Goal: Book appointment/travel/reservation

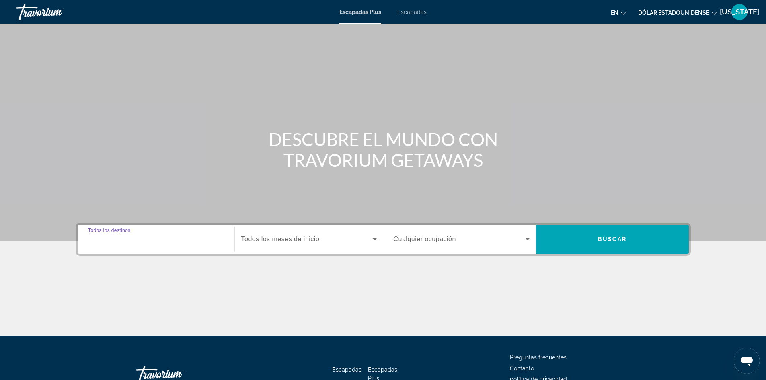
click at [185, 242] on input "Destino Todos los destinos" at bounding box center [156, 240] width 136 height 10
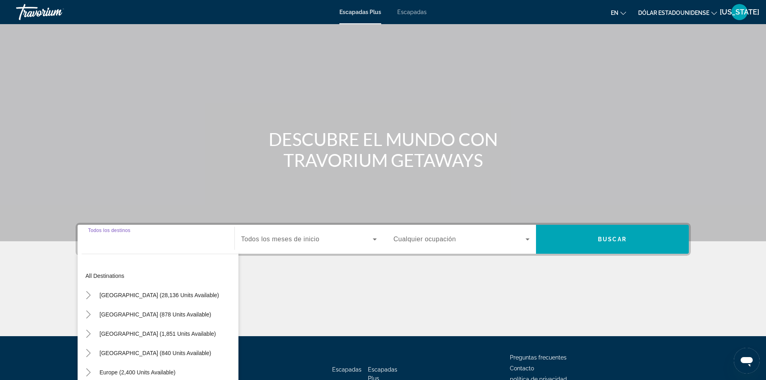
scroll to position [55, 0]
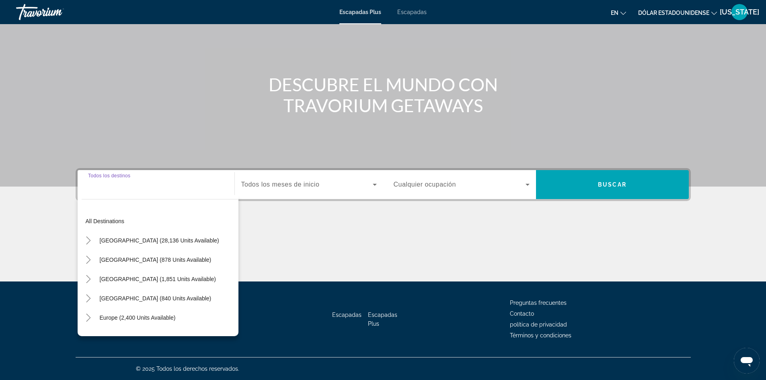
click at [156, 184] on input "Destino Todos los destinos" at bounding box center [156, 185] width 136 height 10
click at [158, 322] on span "Widget de búsqueda" at bounding box center [138, 317] width 84 height 19
type input "**********"
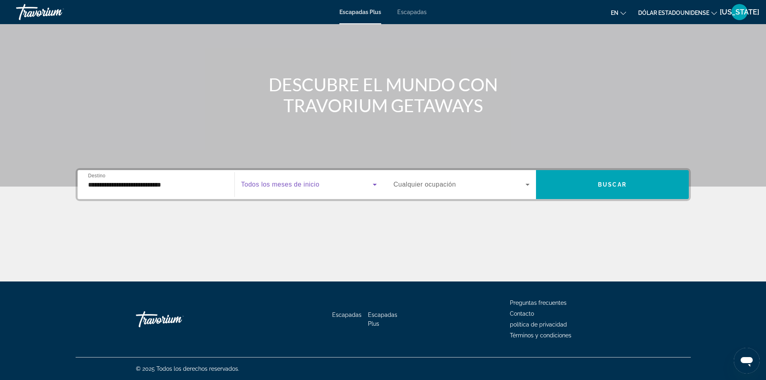
click at [345, 185] on span "Widget de búsqueda" at bounding box center [306, 185] width 131 height 10
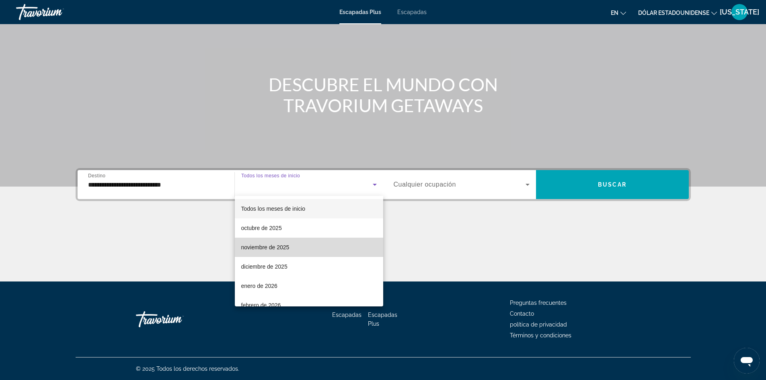
click at [330, 256] on mat-option "noviembre de 2025" at bounding box center [309, 247] width 148 height 19
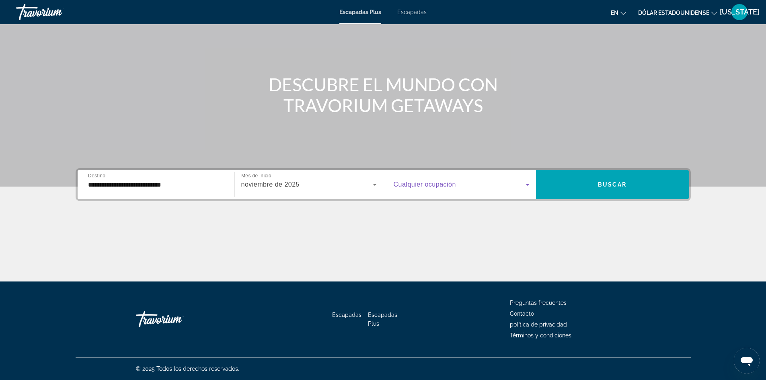
click at [454, 189] on span "Widget de búsqueda" at bounding box center [460, 185] width 132 height 10
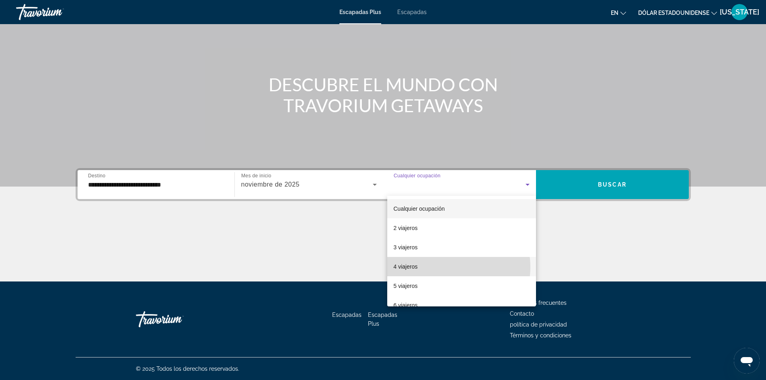
click at [448, 267] on mat-option "4 viajeros" at bounding box center [461, 266] width 149 height 19
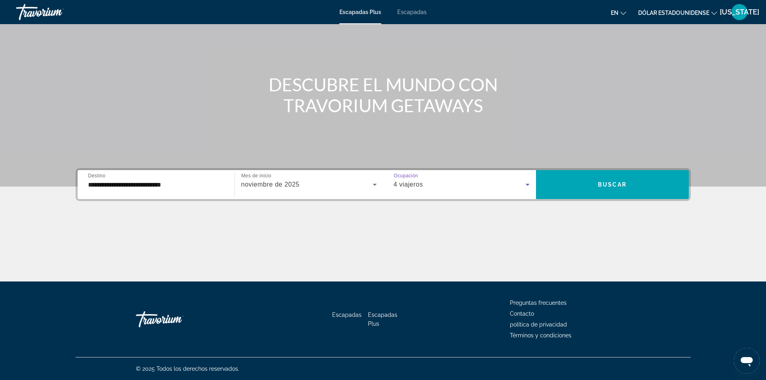
click at [526, 187] on icon "Widget de búsqueda" at bounding box center [528, 185] width 10 height 10
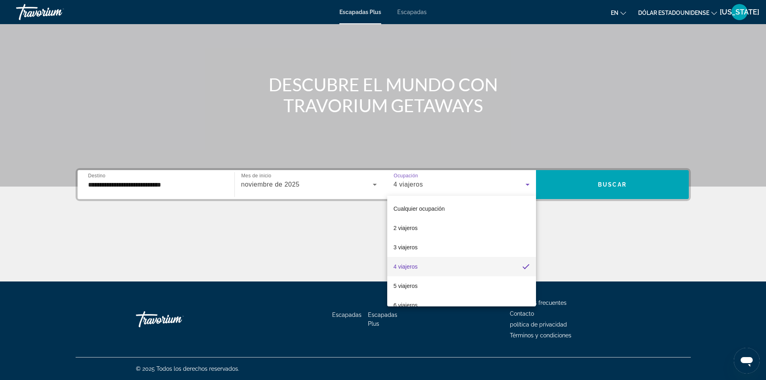
drag, startPoint x: 542, startPoint y: 238, endPoint x: 538, endPoint y: 242, distance: 5.7
click at [538, 242] on div at bounding box center [383, 190] width 766 height 380
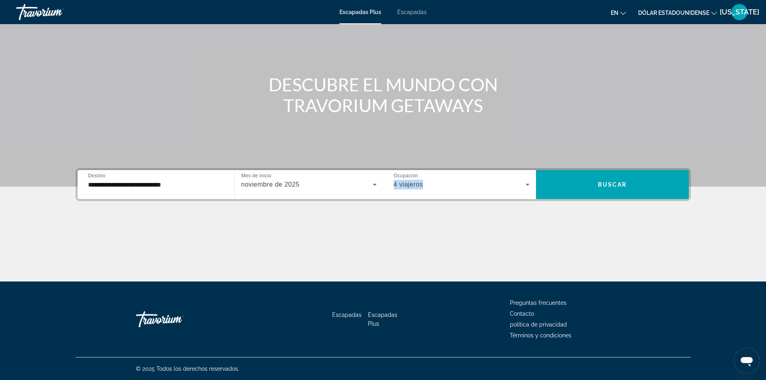
drag, startPoint x: 527, startPoint y: 179, endPoint x: 526, endPoint y: 195, distance: 16.9
click at [526, 195] on div "4 viajeros" at bounding box center [462, 184] width 136 height 23
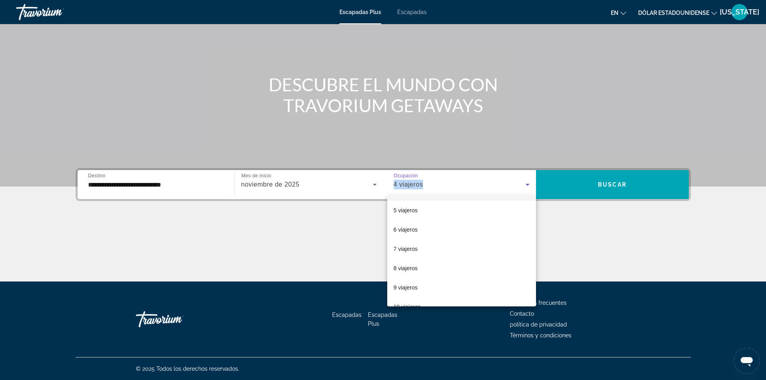
scroll to position [89, 0]
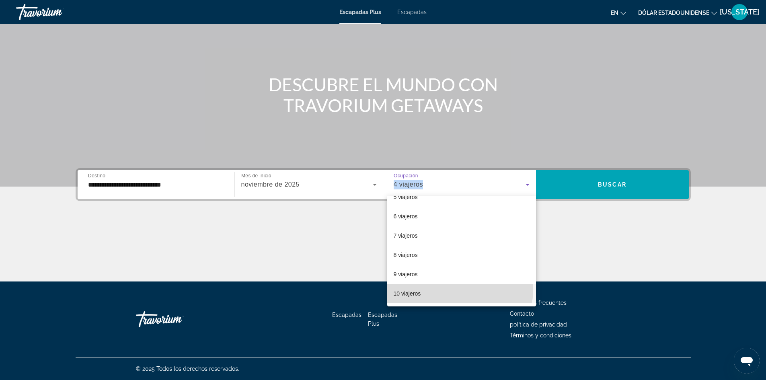
click at [460, 290] on mat-option "10 viajeros" at bounding box center [461, 293] width 149 height 19
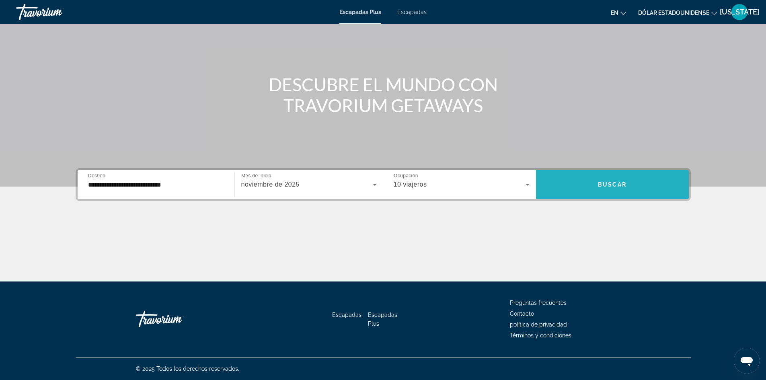
click at [579, 184] on span "Widget de búsqueda" at bounding box center [612, 184] width 153 height 19
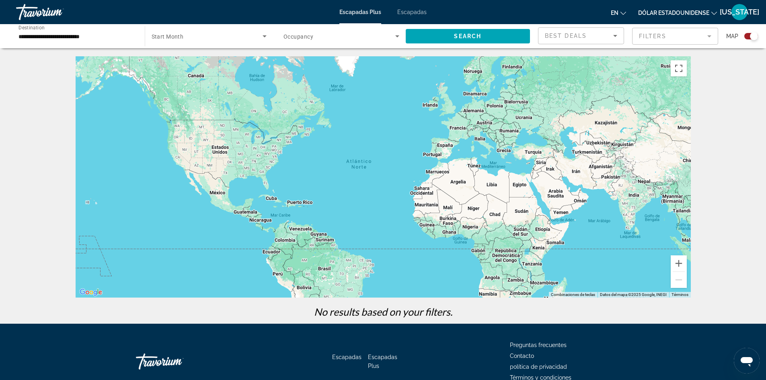
click at [395, 36] on icon "Search widget" at bounding box center [397, 36] width 10 height 10
click at [355, 62] on mat-option "Cualquier ocupación" at bounding box center [341, 60] width 128 height 19
click at [236, 35] on span "Search widget" at bounding box center [207, 36] width 111 height 10
click at [221, 65] on mat-option "Todos los meses de inicio" at bounding box center [209, 60] width 128 height 19
click at [470, 35] on span "Search" at bounding box center [467, 36] width 27 height 6
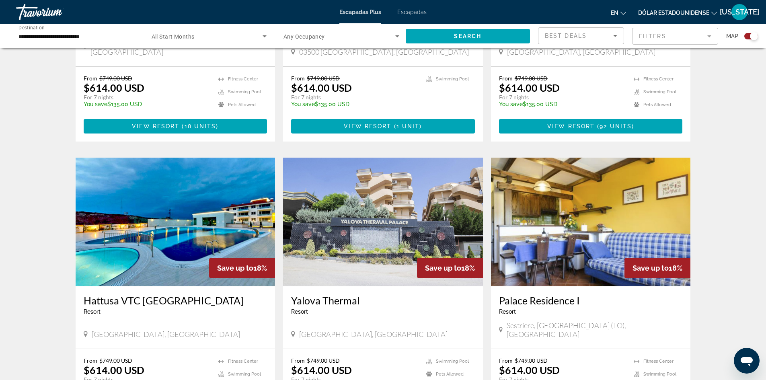
scroll to position [481, 0]
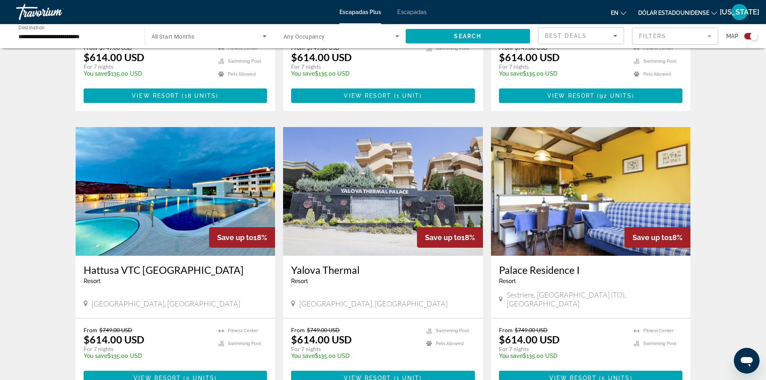
click at [623, 12] on icon "Cambiar idioma" at bounding box center [623, 13] width 6 height 6
click at [608, 43] on font "Español" at bounding box center [602, 42] width 21 height 6
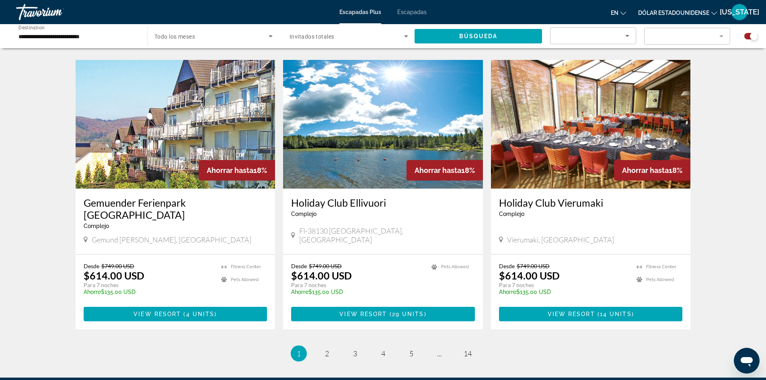
scroll to position [1122, 0]
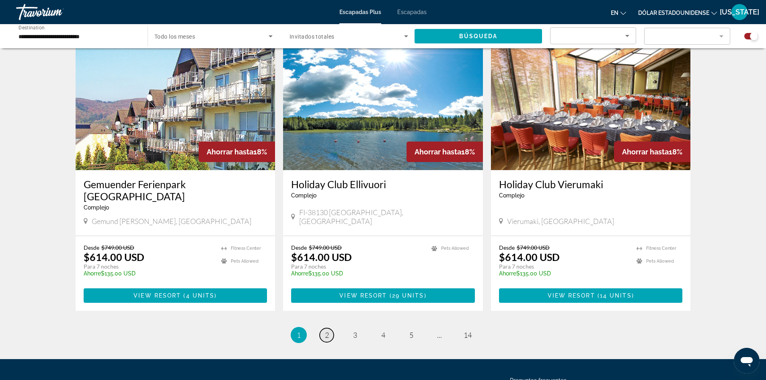
click at [326, 330] on span "2" at bounding box center [327, 334] width 4 height 9
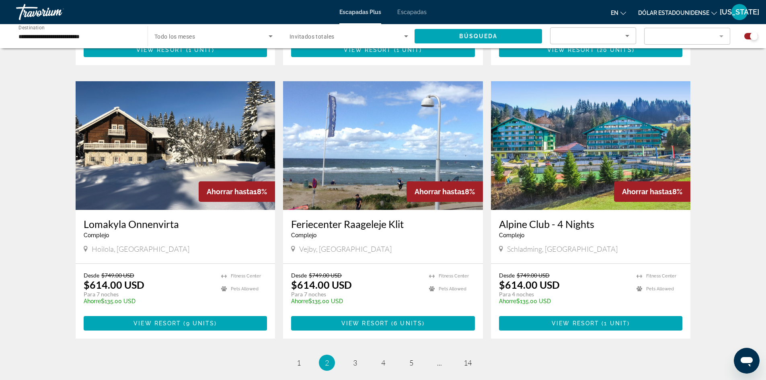
scroll to position [1117, 0]
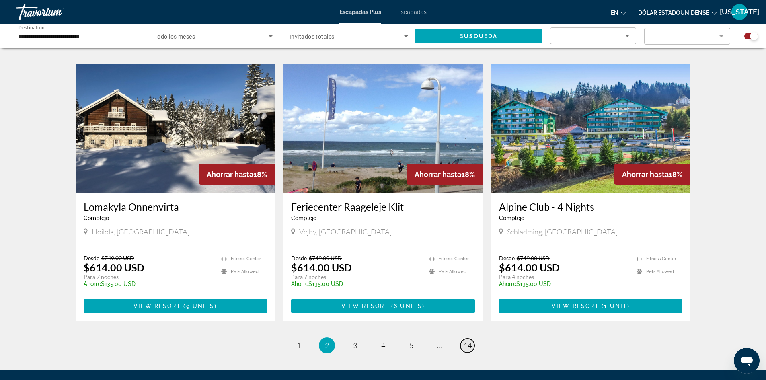
click at [470, 341] on span "14" at bounding box center [468, 345] width 8 height 9
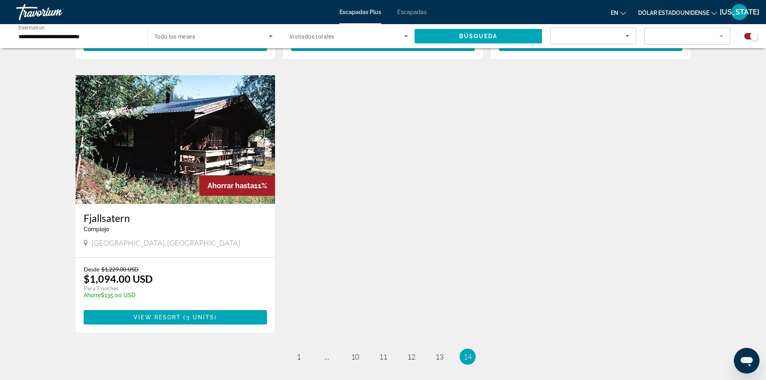
scroll to position [818, 0]
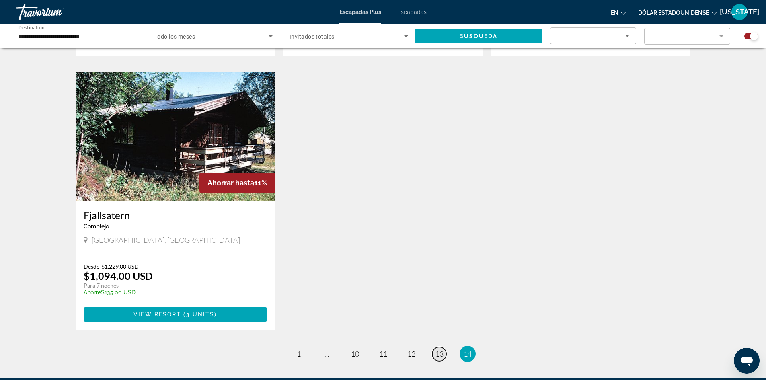
click at [437, 349] on span "13" at bounding box center [439, 353] width 8 height 9
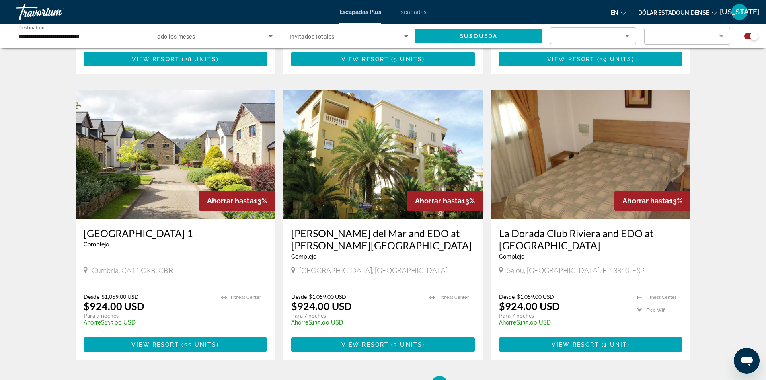
scroll to position [1125, 0]
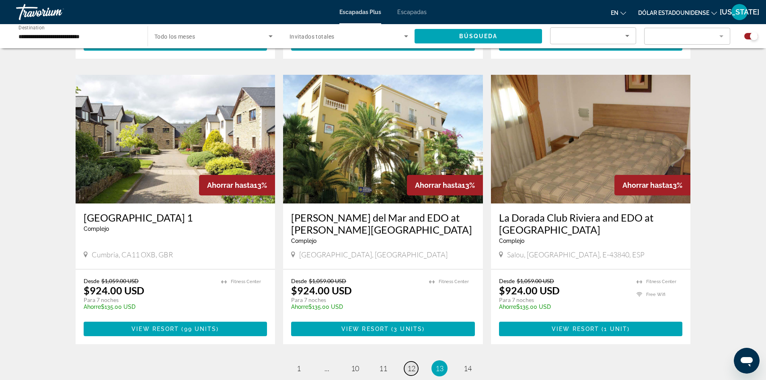
click at [414, 364] on span "12" at bounding box center [411, 368] width 8 height 9
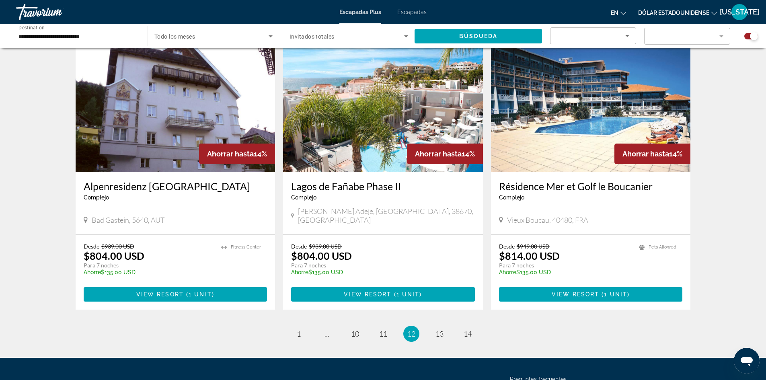
scroll to position [1124, 0]
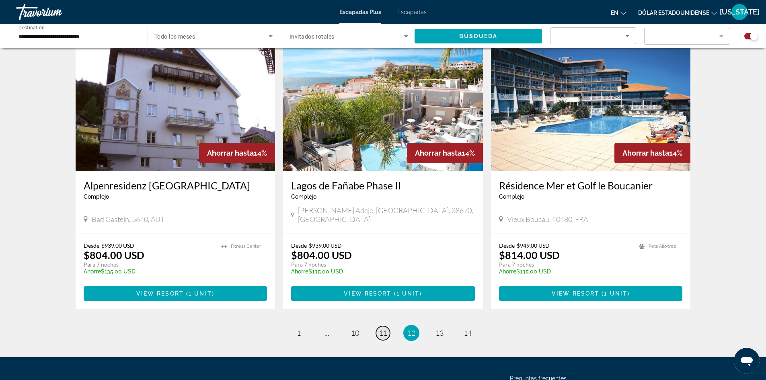
click at [386, 328] on span "11" at bounding box center [383, 332] width 8 height 9
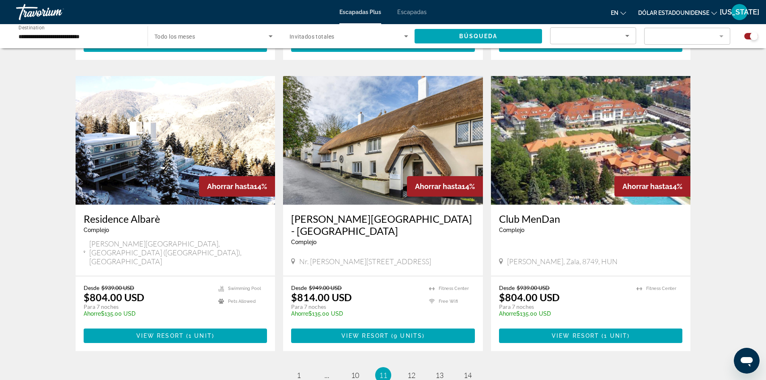
scroll to position [1110, 0]
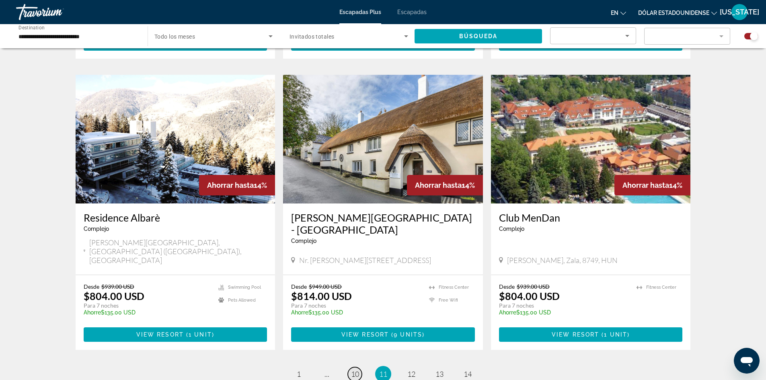
click at [356, 369] on span "10" at bounding box center [355, 373] width 8 height 9
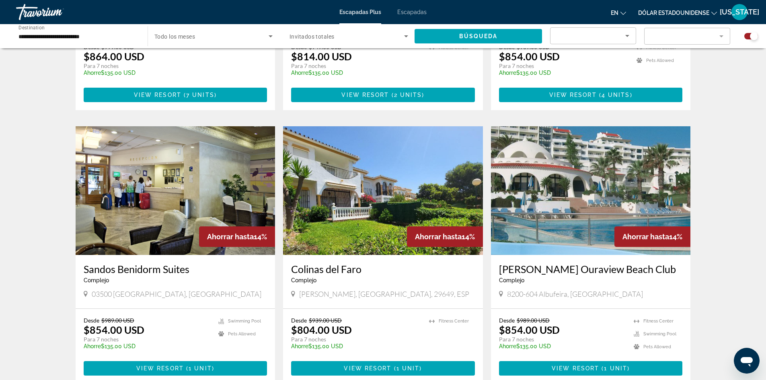
scroll to position [1110, 0]
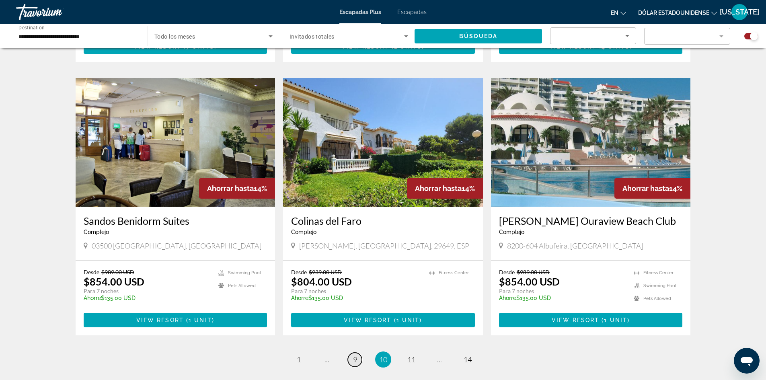
click at [354, 355] on span "9" at bounding box center [355, 359] width 4 height 9
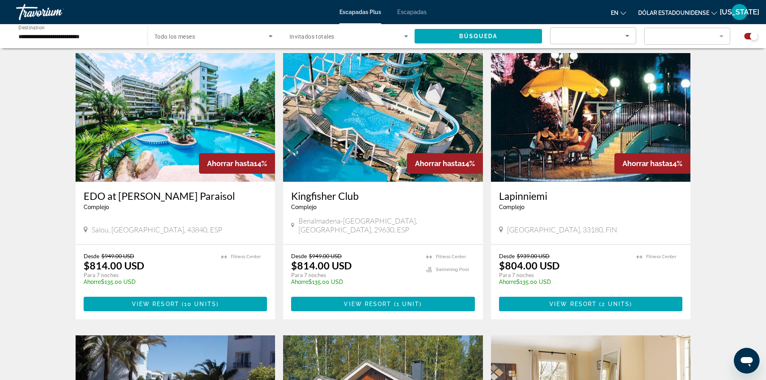
scroll to position [273, 0]
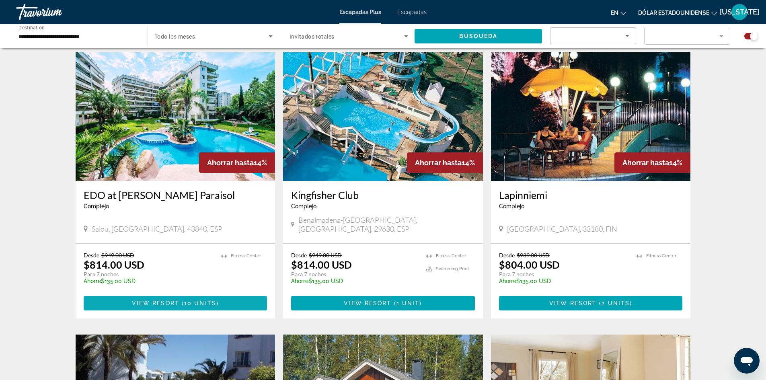
click at [197, 300] on span "10 units" at bounding box center [200, 303] width 32 height 6
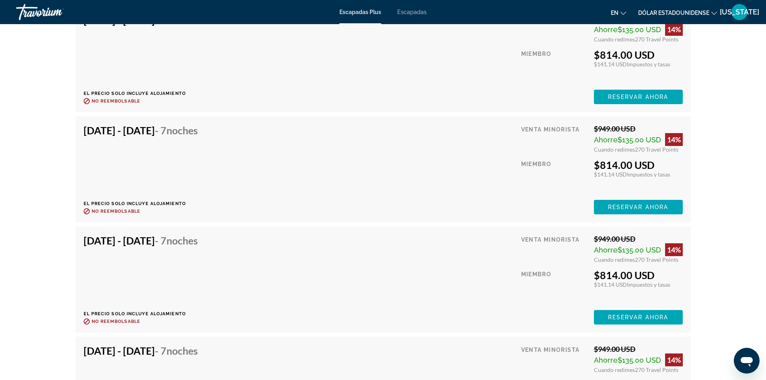
scroll to position [1850, 0]
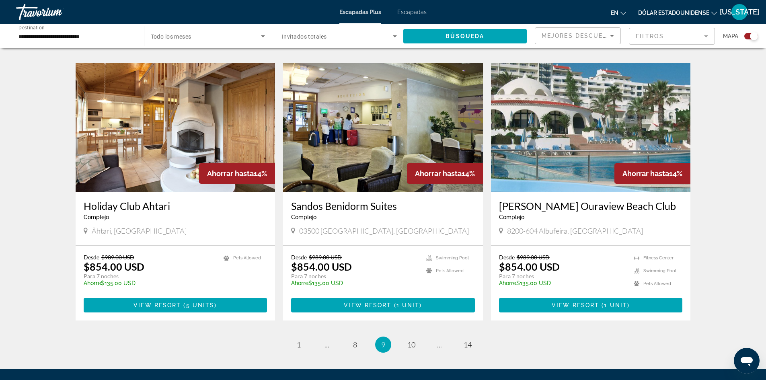
scroll to position [1170, 0]
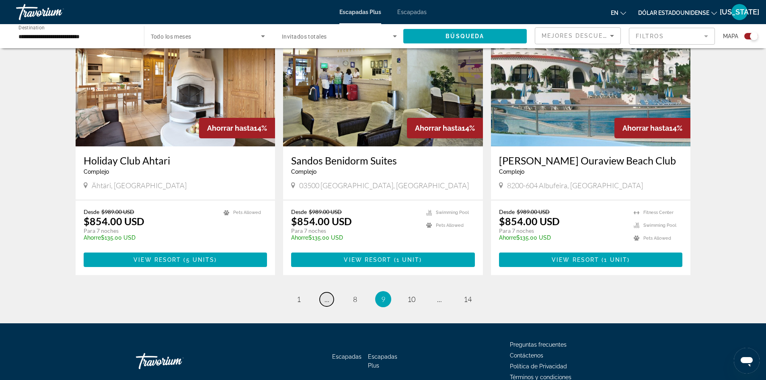
click at [326, 295] on span "..." at bounding box center [326, 299] width 5 height 9
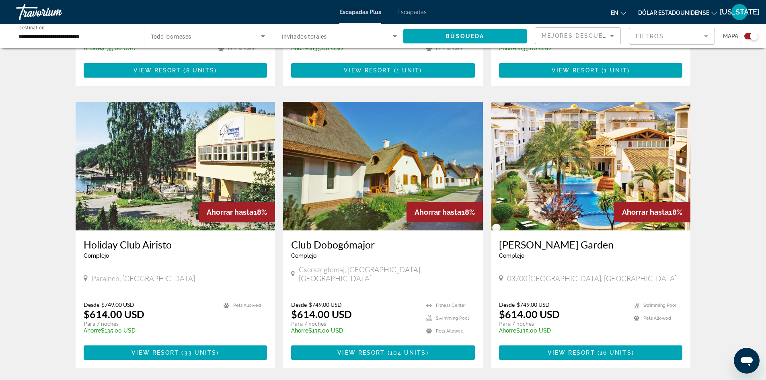
scroll to position [499, 0]
